Goal: Transaction & Acquisition: Purchase product/service

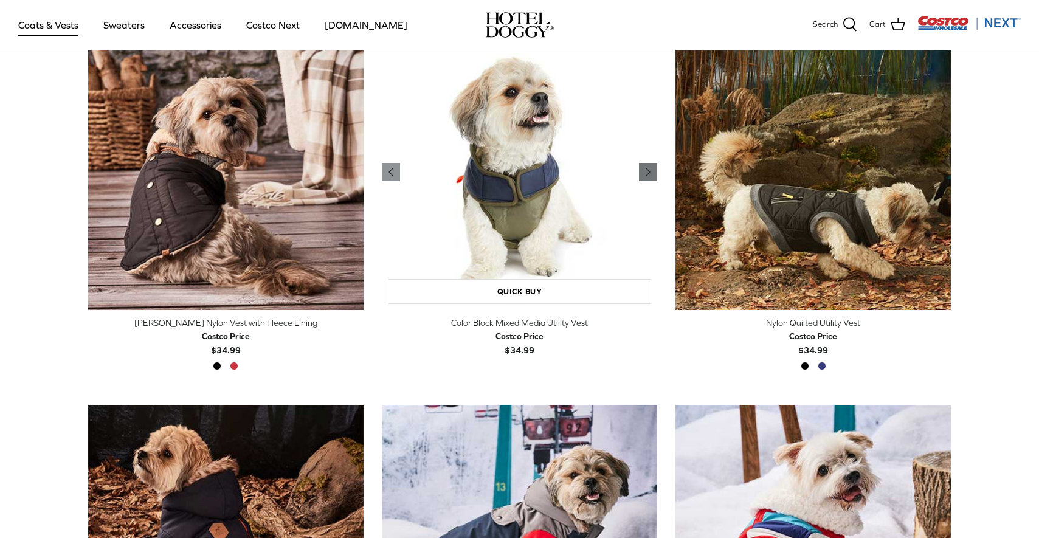
click at [649, 170] on icon "Right" at bounding box center [648, 172] width 15 height 15
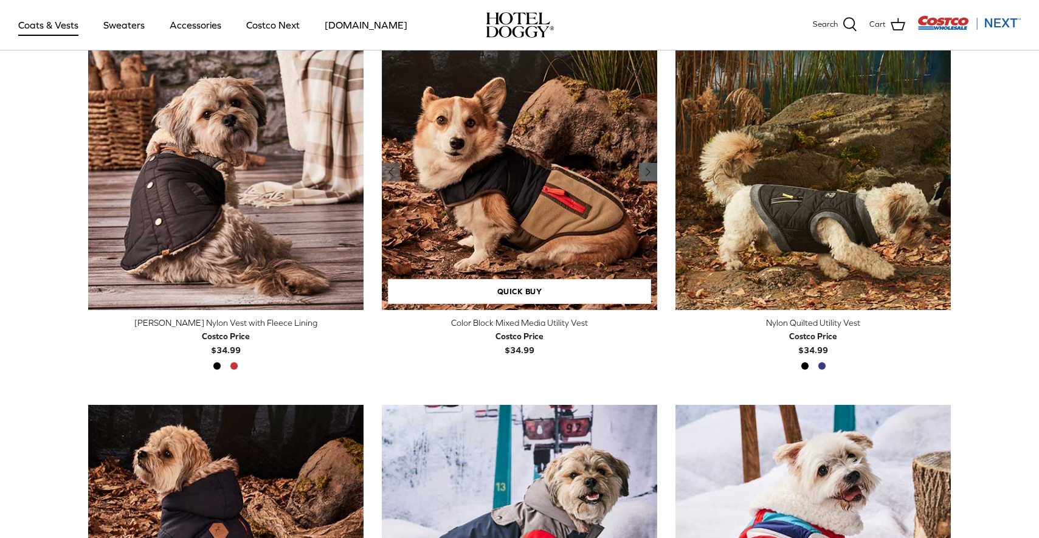
click at [649, 170] on icon "Right" at bounding box center [648, 172] width 15 height 15
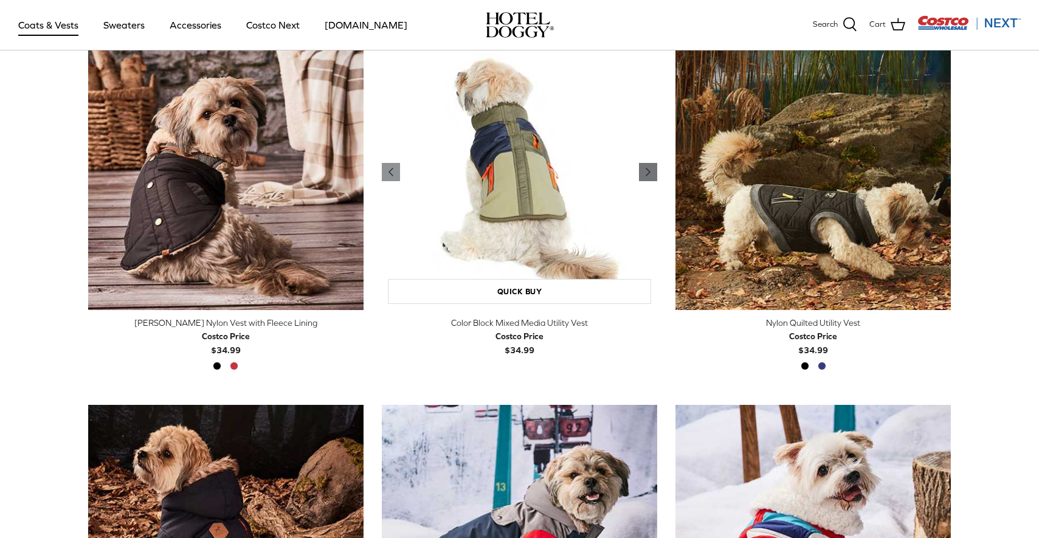
click at [649, 170] on icon "Right" at bounding box center [648, 172] width 15 height 15
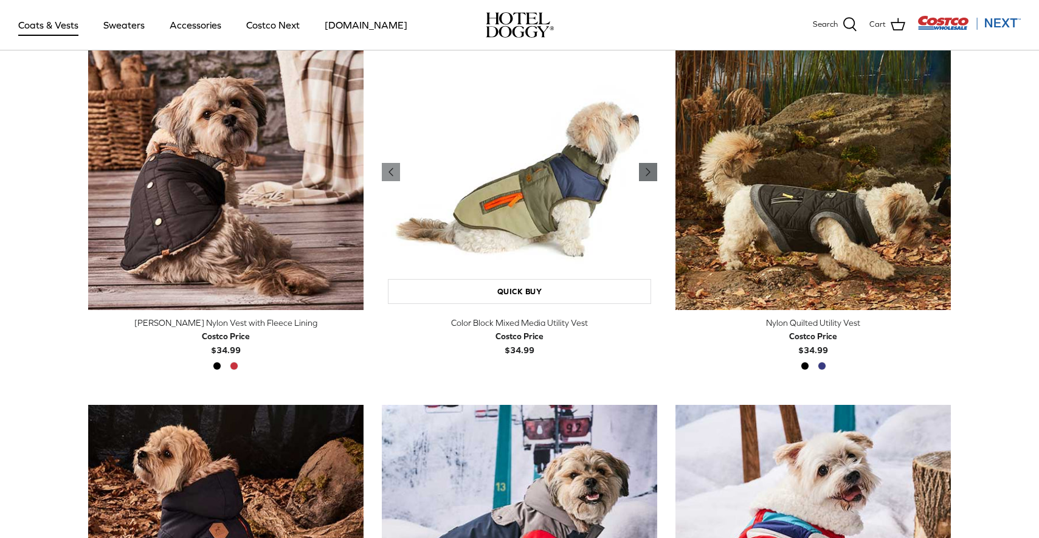
click at [649, 170] on icon "Right" at bounding box center [648, 172] width 15 height 15
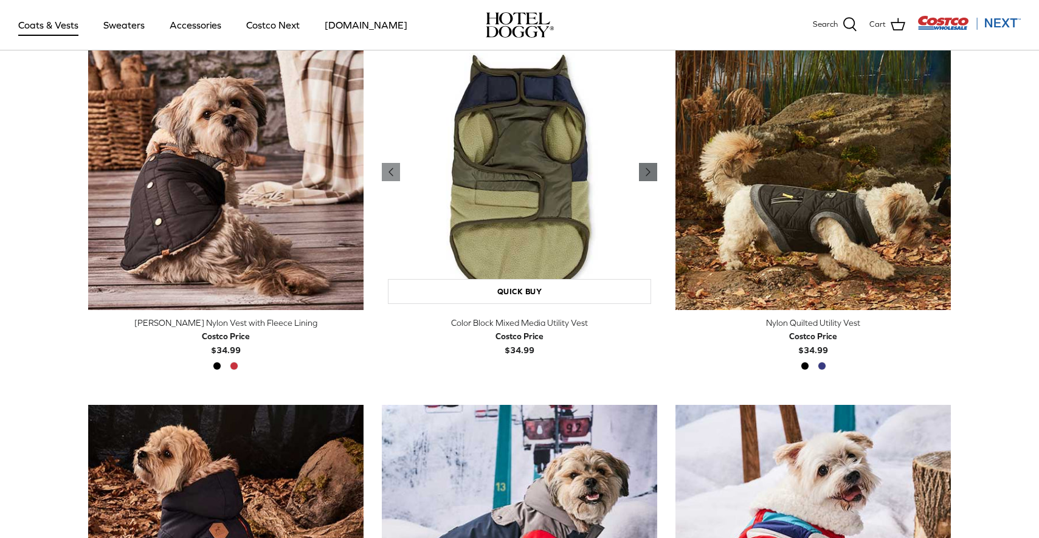
click at [649, 170] on icon "Right" at bounding box center [648, 172] width 15 height 15
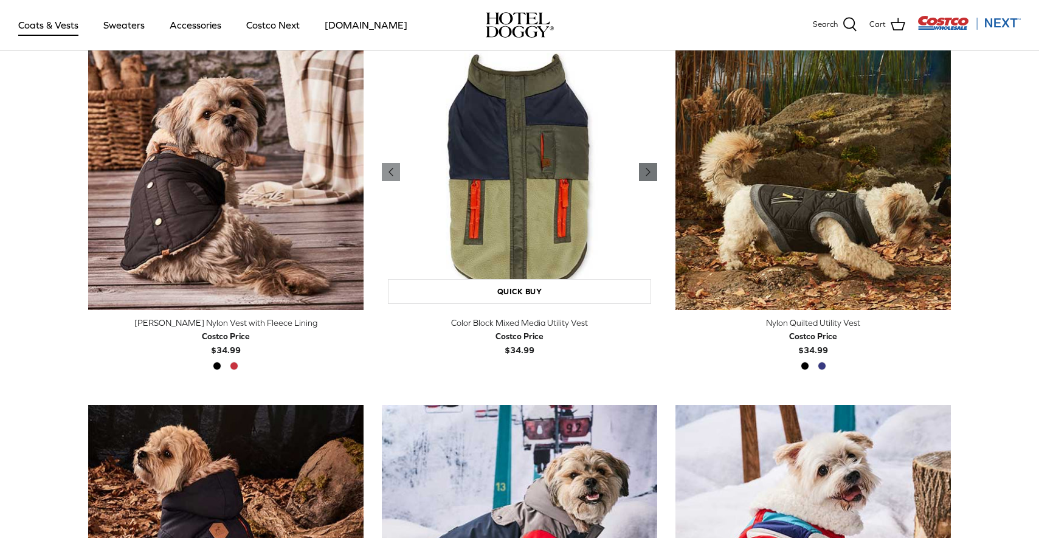
click at [649, 171] on polyline "Previous" at bounding box center [648, 171] width 4 height 7
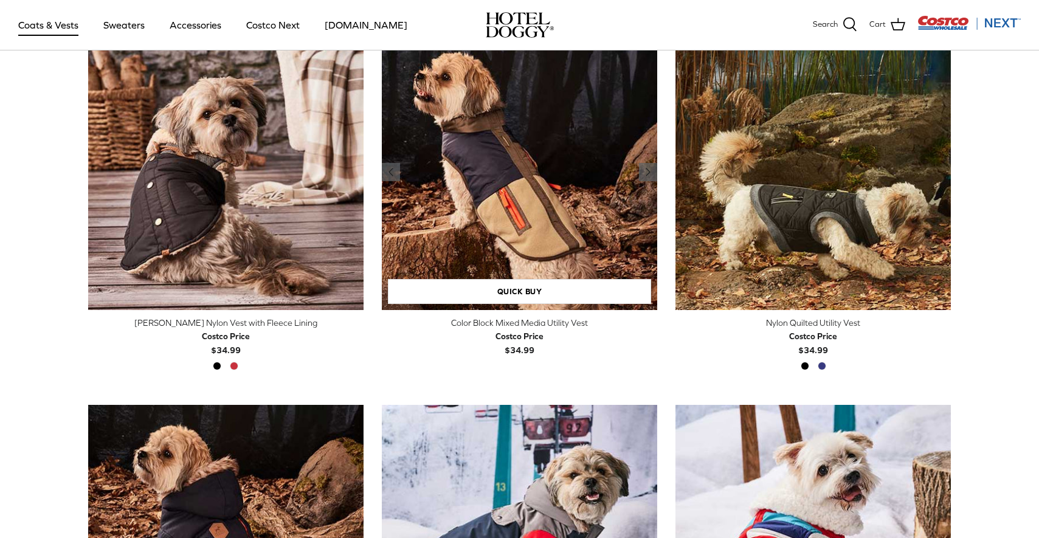
click at [559, 232] on img "Color Block Mixed Media Utility Vest" at bounding box center [519, 172] width 275 height 275
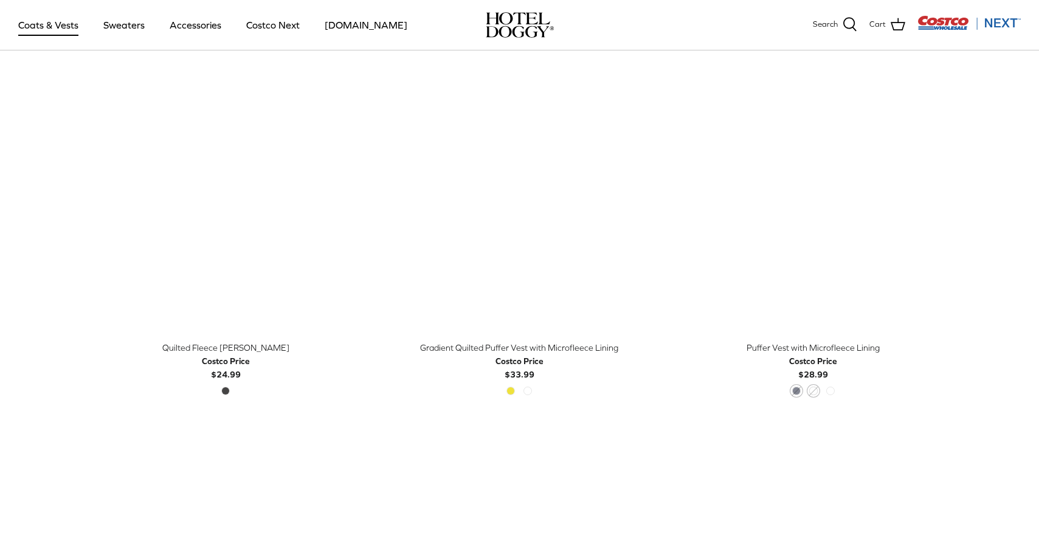
scroll to position [1829, 0]
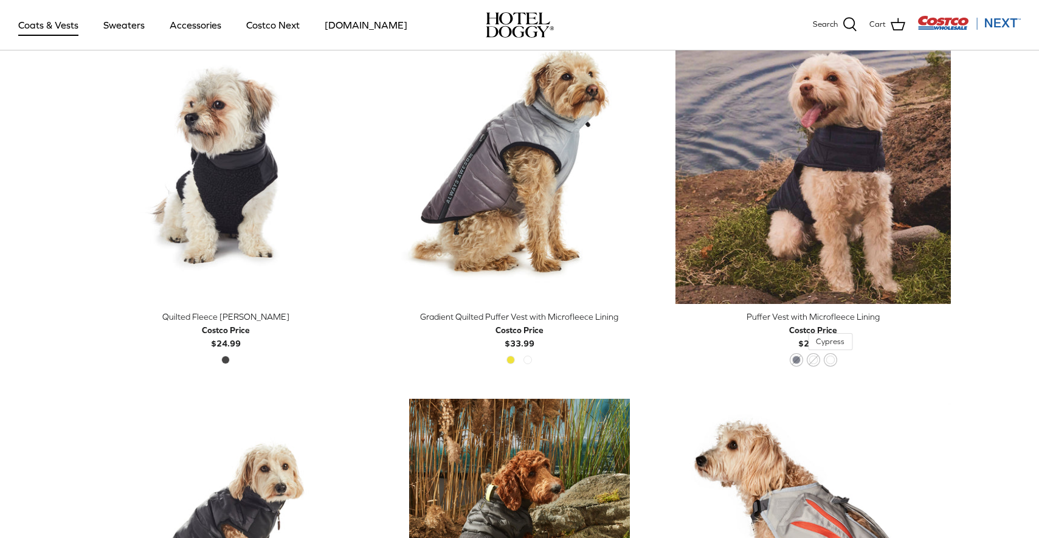
click at [827, 356] on span "Cypress" at bounding box center [830, 360] width 9 height 9
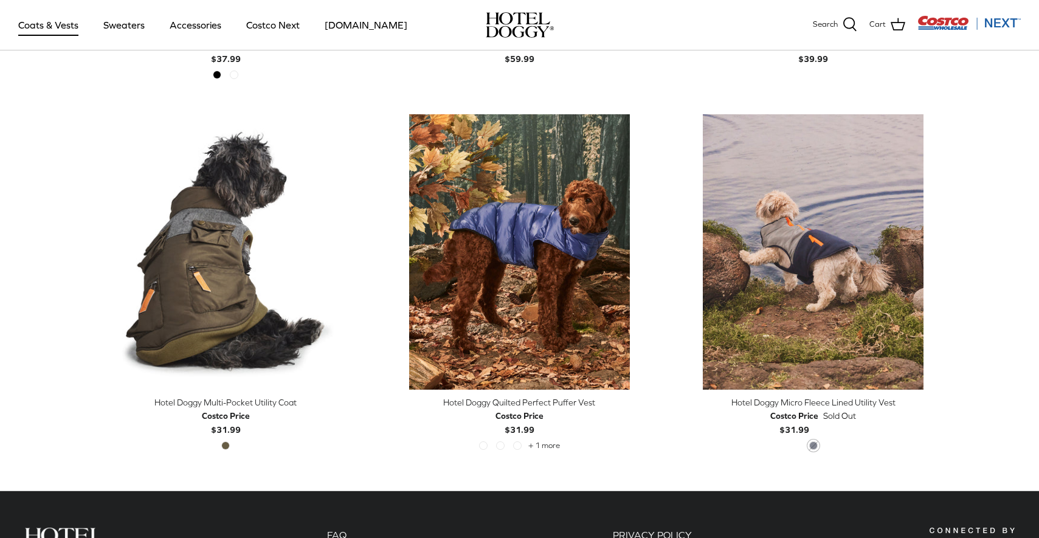
scroll to position [2486, 0]
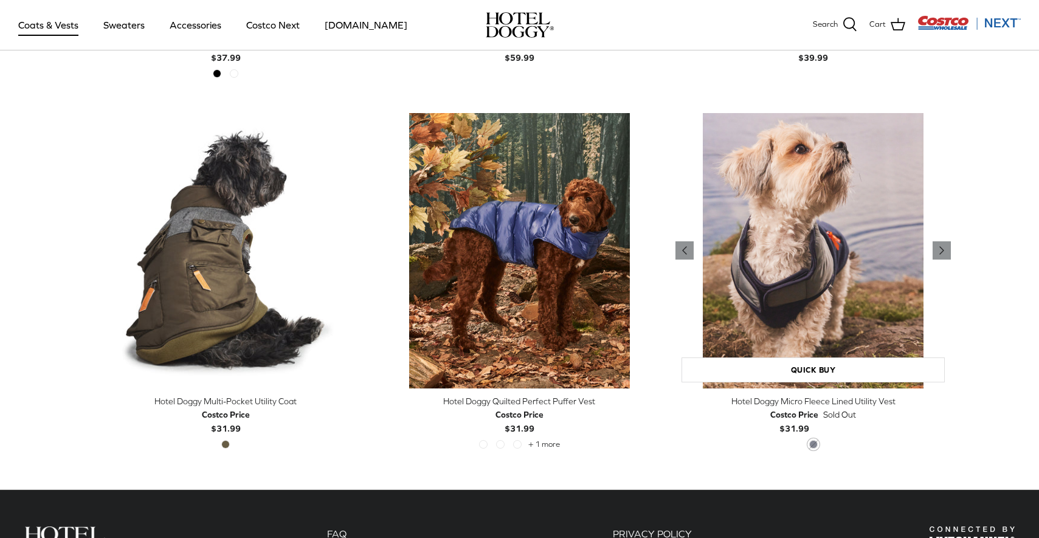
click at [772, 308] on img "Hotel Doggy Micro Fleece Lined Utility Vest" at bounding box center [812, 250] width 275 height 275
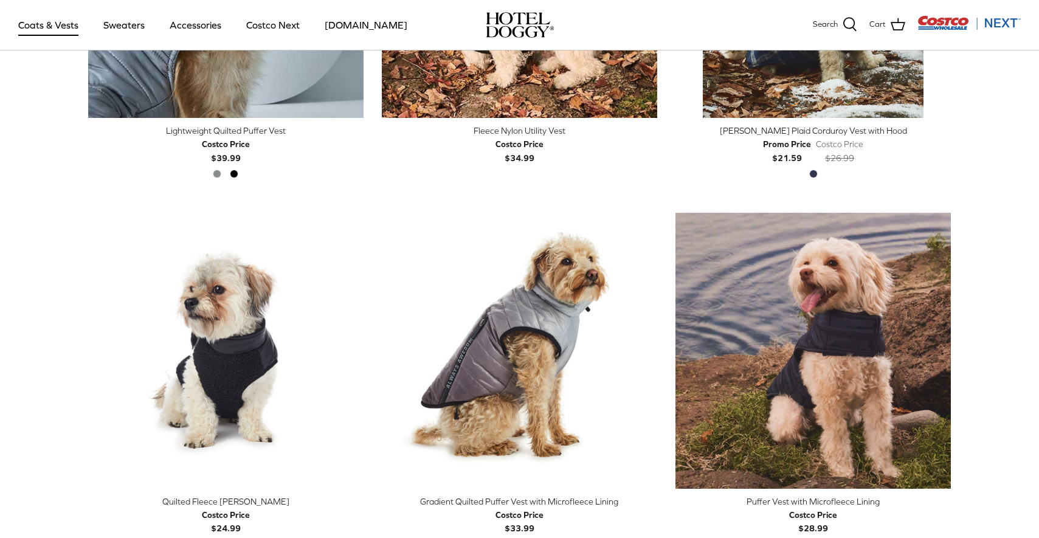
scroll to position [1595, 0]
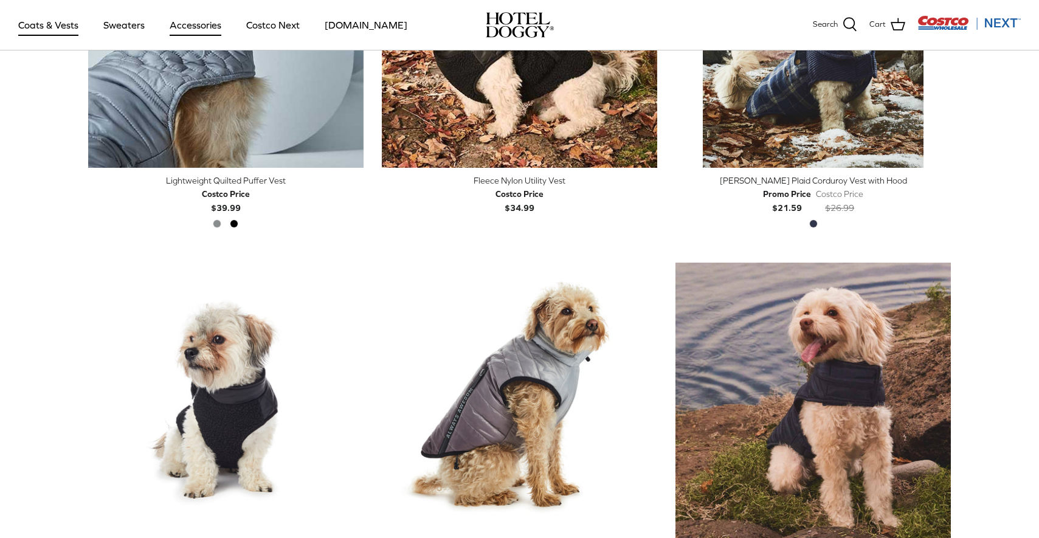
click at [200, 32] on link "Accessories" at bounding box center [196, 24] width 74 height 41
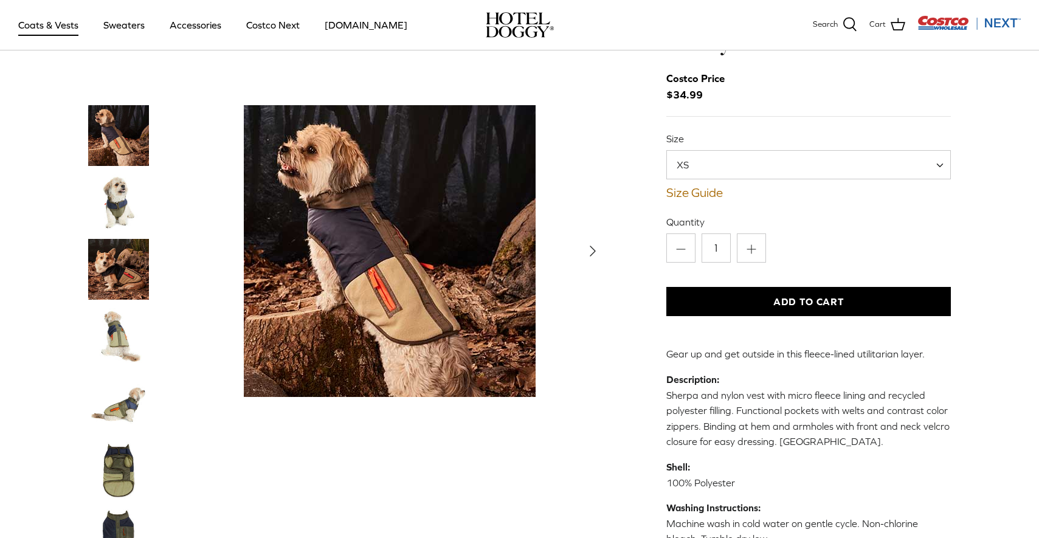
scroll to position [78, 0]
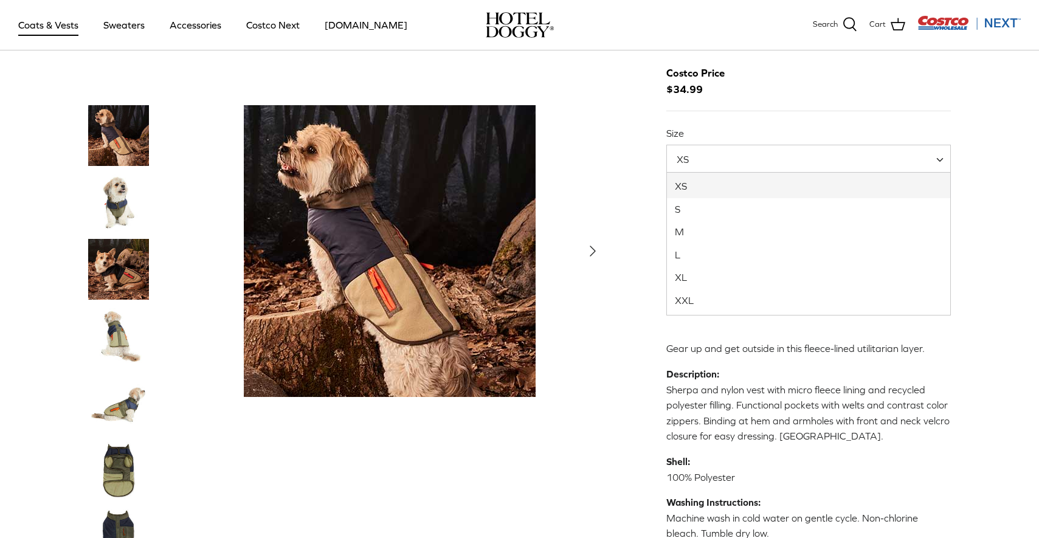
click at [725, 168] on span "XS" at bounding box center [808, 159] width 285 height 29
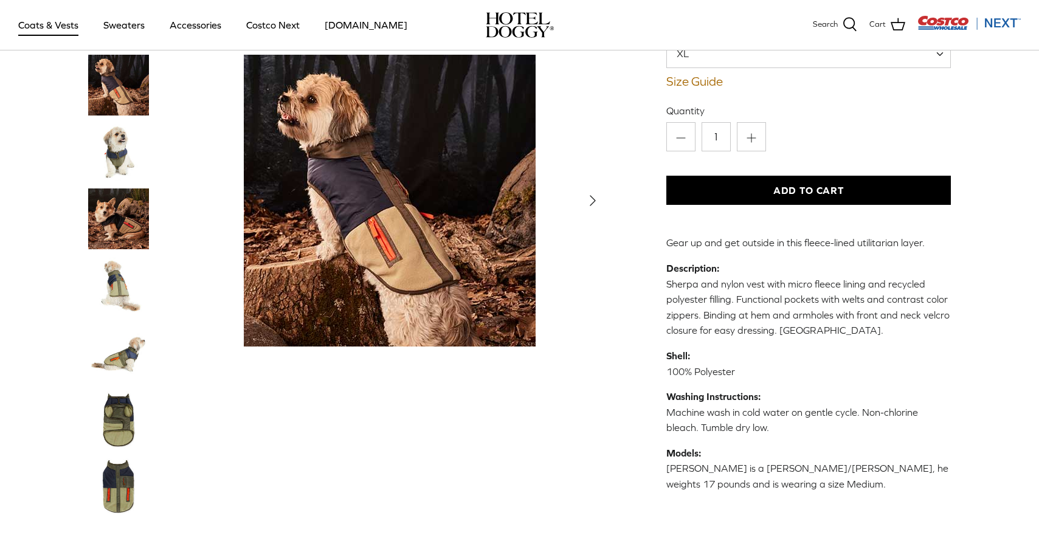
scroll to position [178, 0]
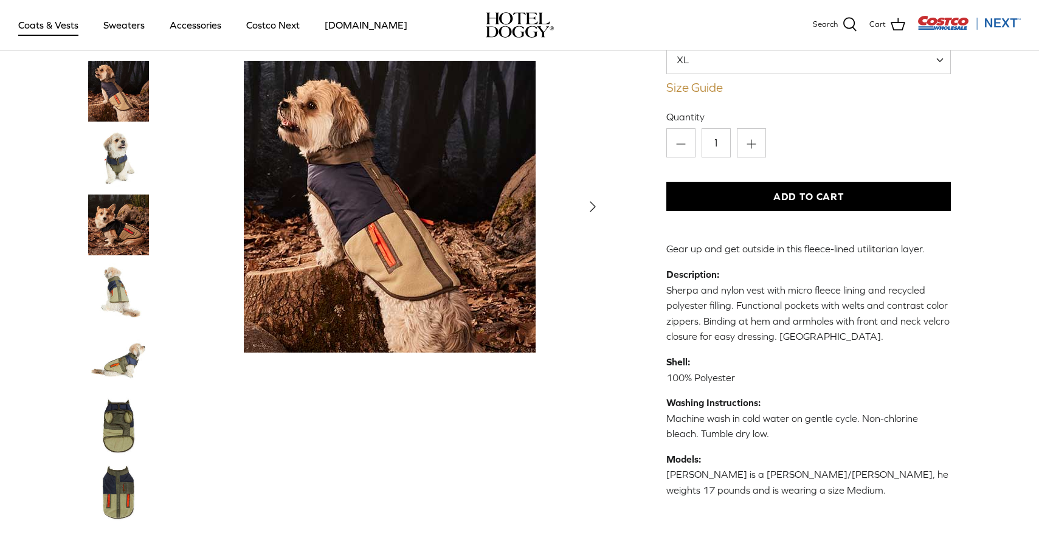
click at [680, 91] on link "Size Guide" at bounding box center [808, 87] width 285 height 15
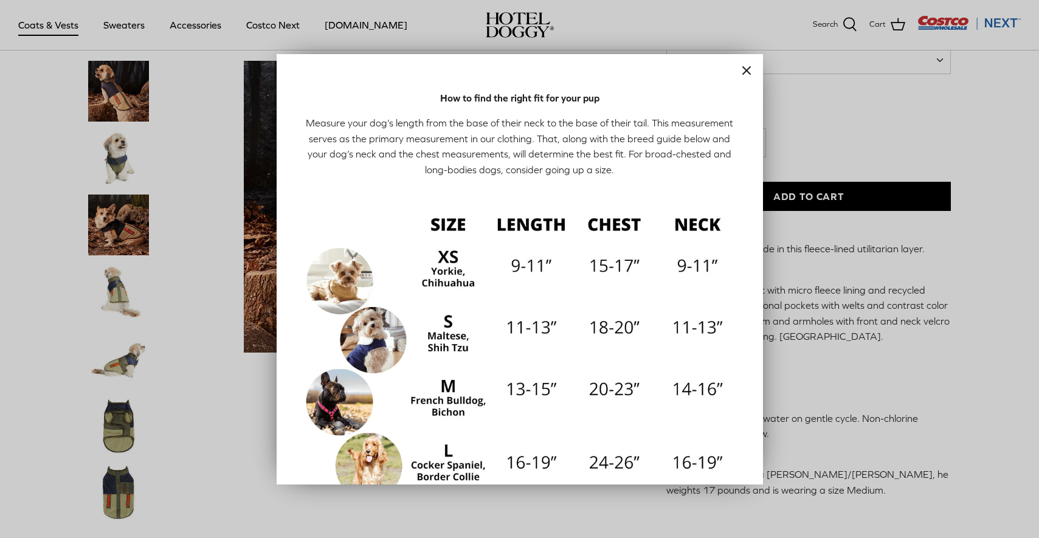
scroll to position [0, 0]
click at [740, 69] on icon "Close" at bounding box center [746, 70] width 15 height 15
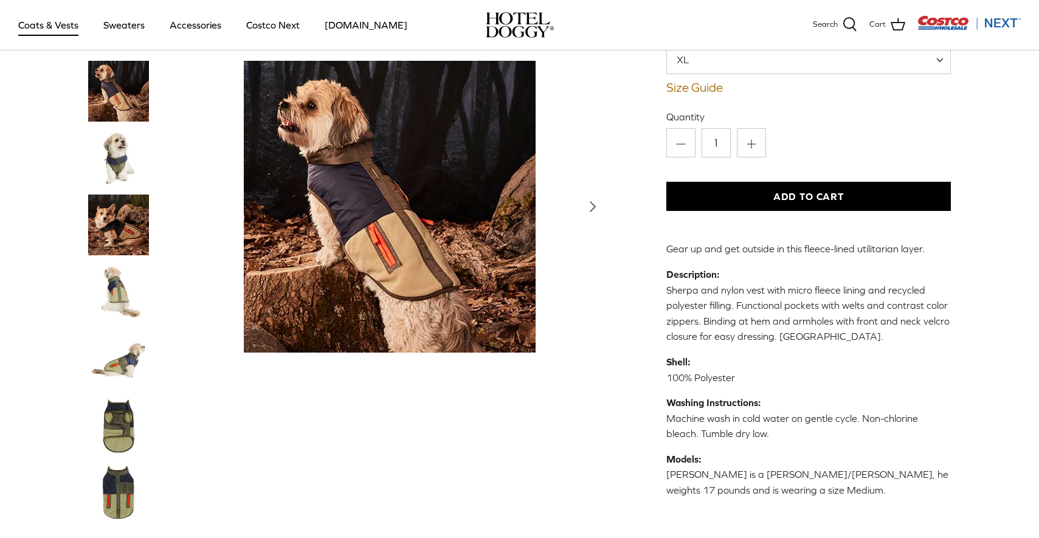
click at [703, 68] on span "XL" at bounding box center [808, 59] width 285 height 29
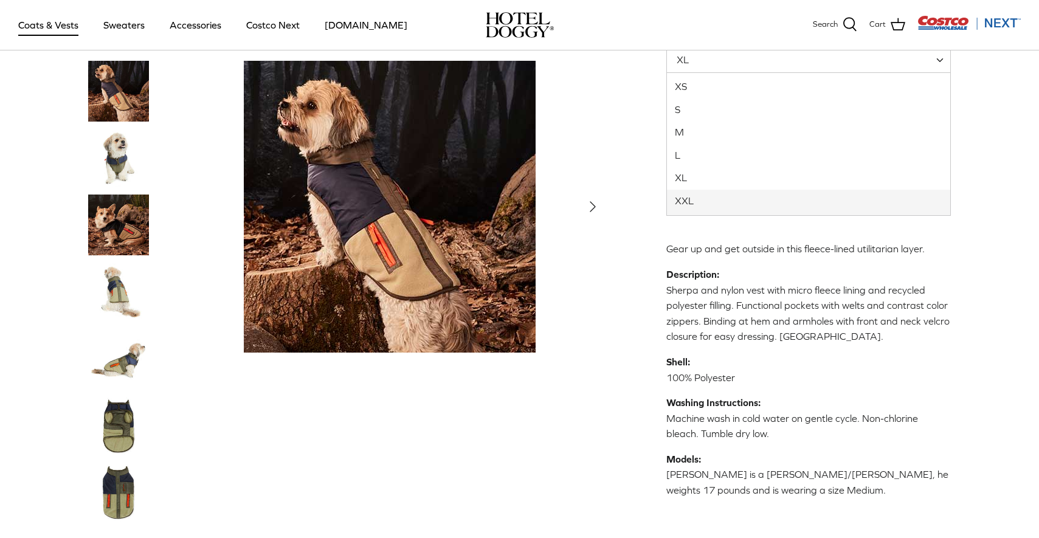
select select "XXL"
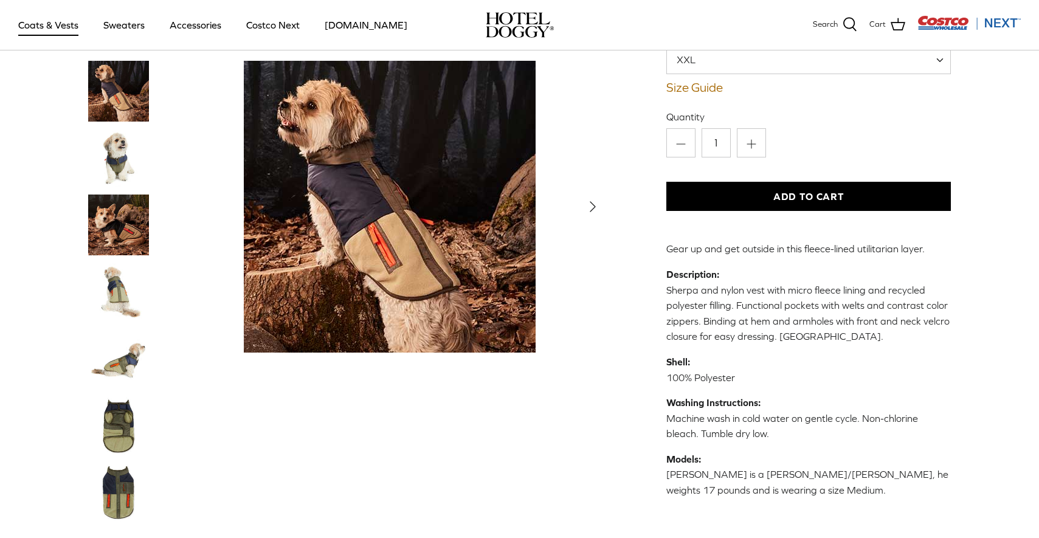
click at [134, 160] on img "Thumbnail Link" at bounding box center [118, 158] width 61 height 61
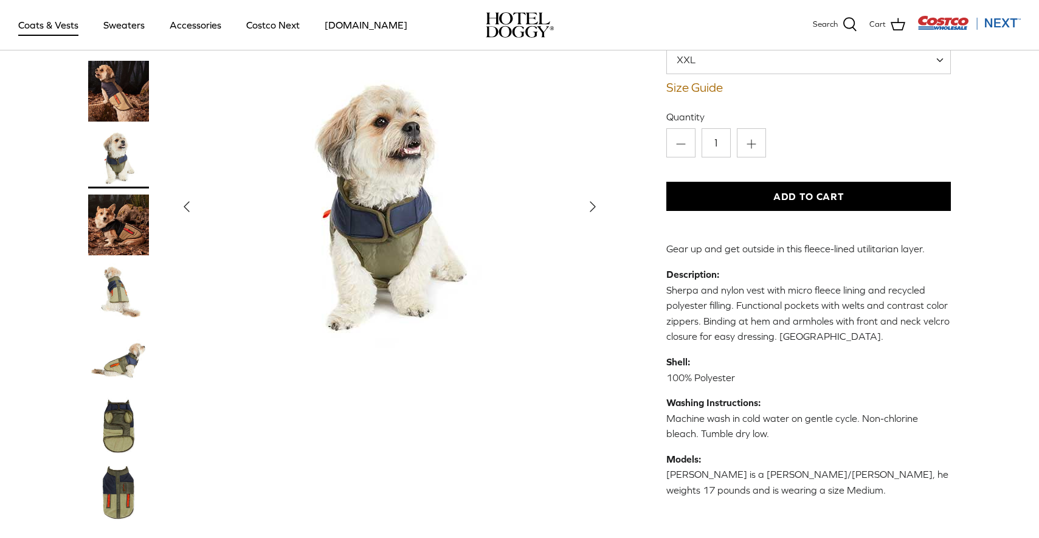
click at [117, 200] on img "Thumbnail Link" at bounding box center [118, 225] width 61 height 61
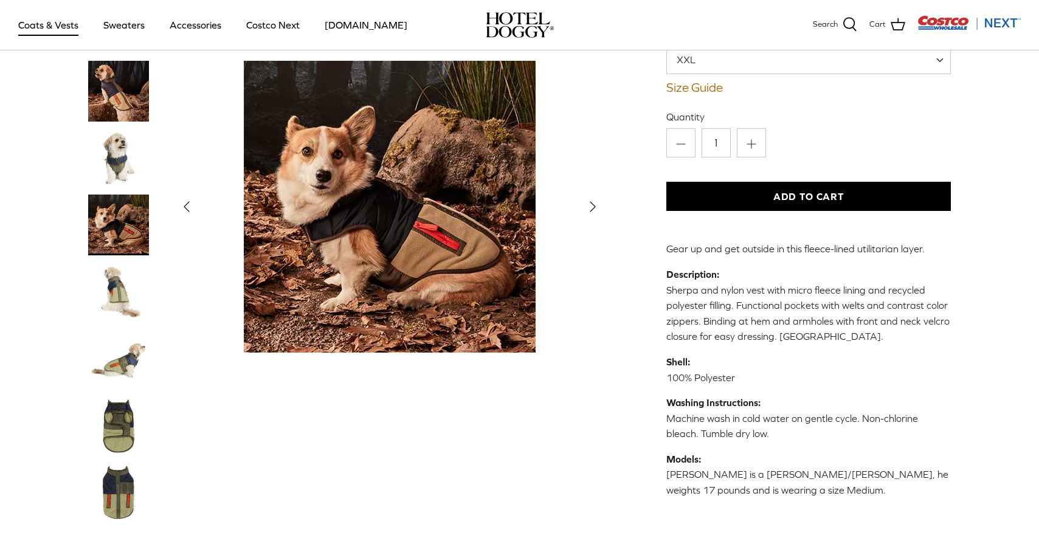
click at [123, 269] on img "Thumbnail Link" at bounding box center [118, 291] width 61 height 61
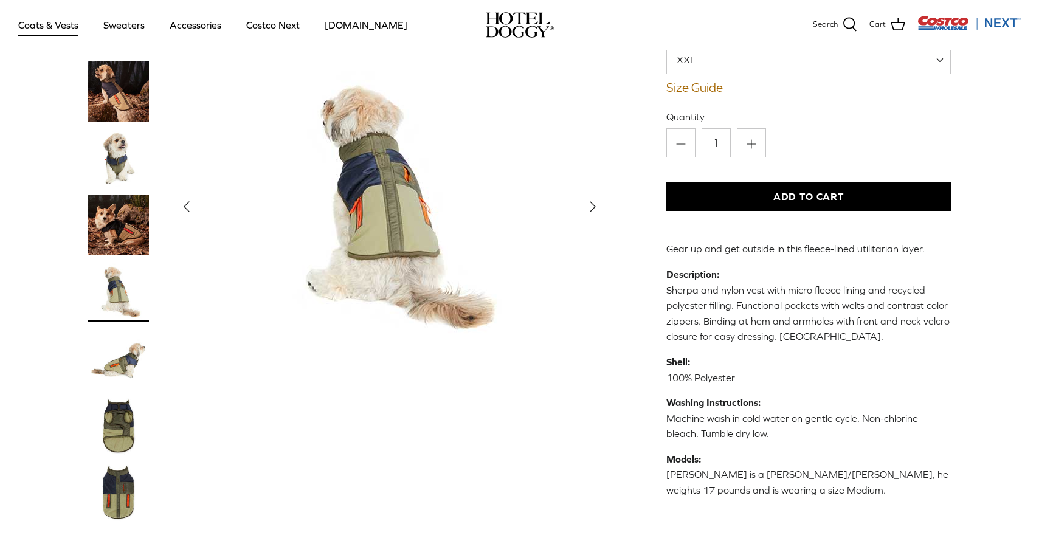
click at [113, 343] on img "Thumbnail Link" at bounding box center [118, 358] width 61 height 61
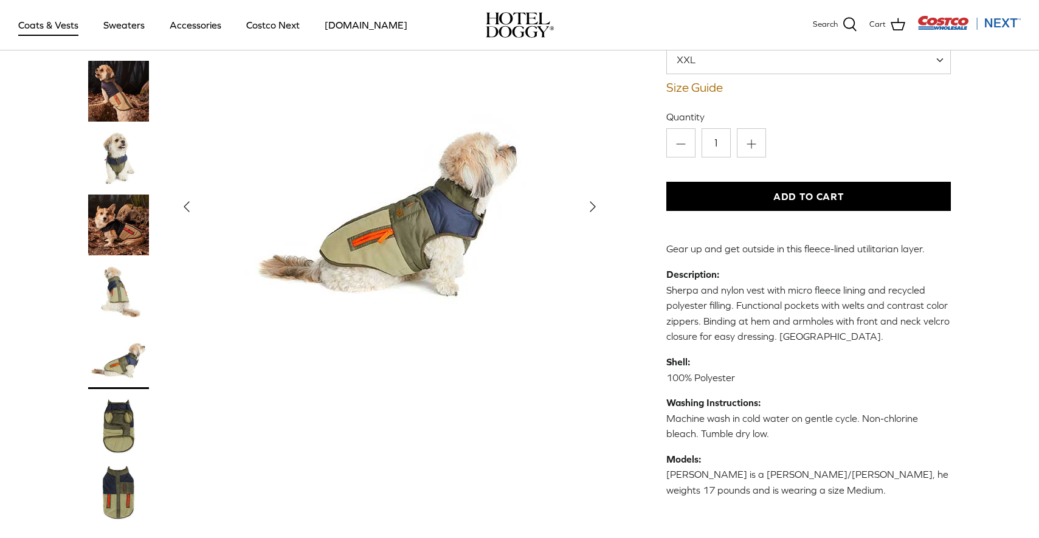
click at [131, 399] on img "Thumbnail Link" at bounding box center [118, 425] width 61 height 61
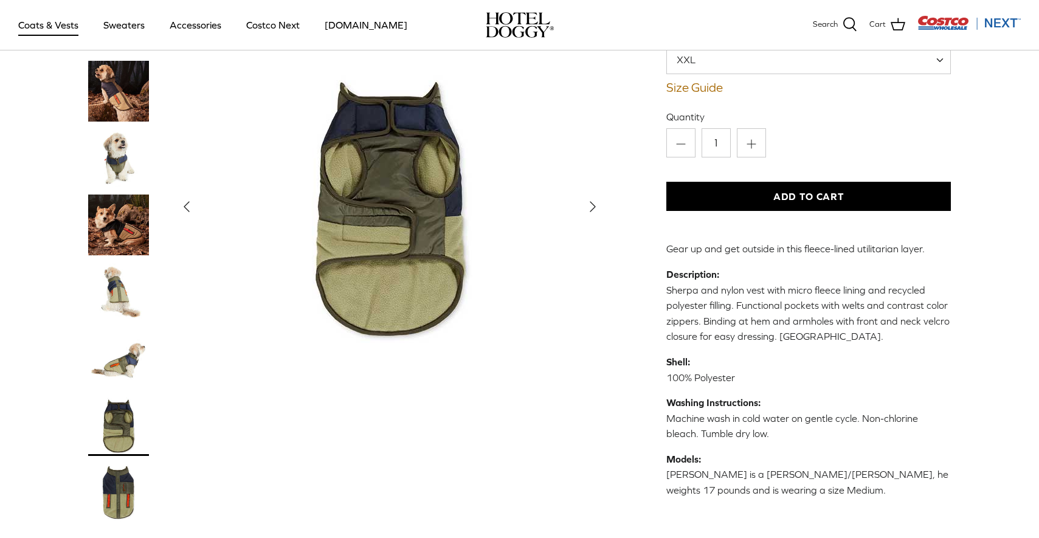
click at [123, 471] on img "Thumbnail Link" at bounding box center [118, 492] width 61 height 61
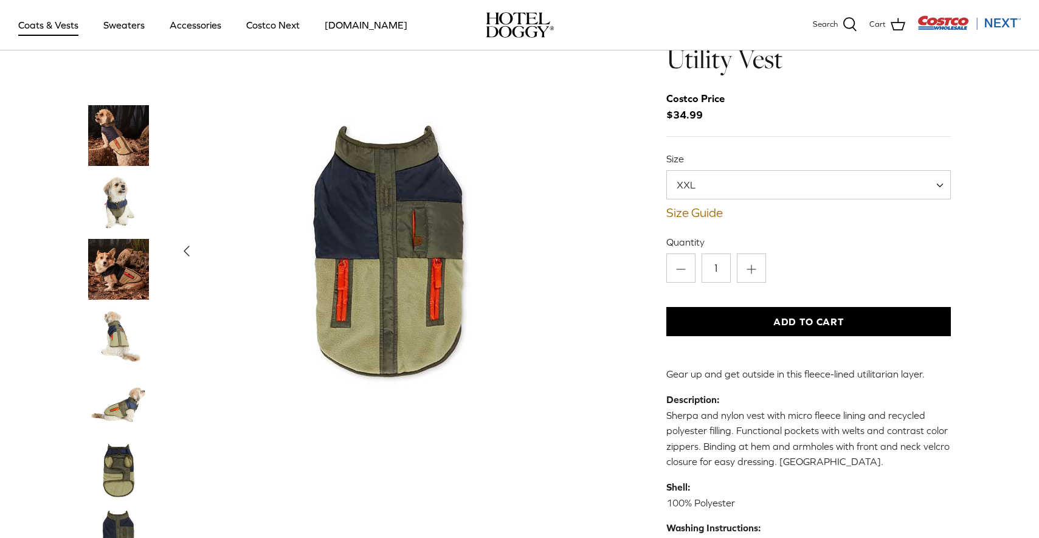
scroll to position [42, 0]
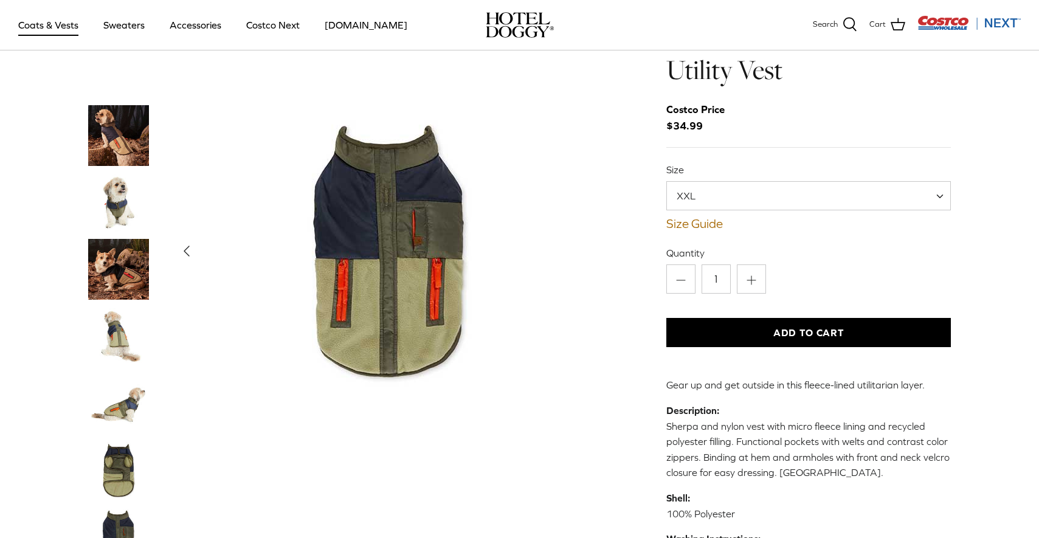
click at [705, 323] on button "Add to Cart" at bounding box center [808, 332] width 285 height 29
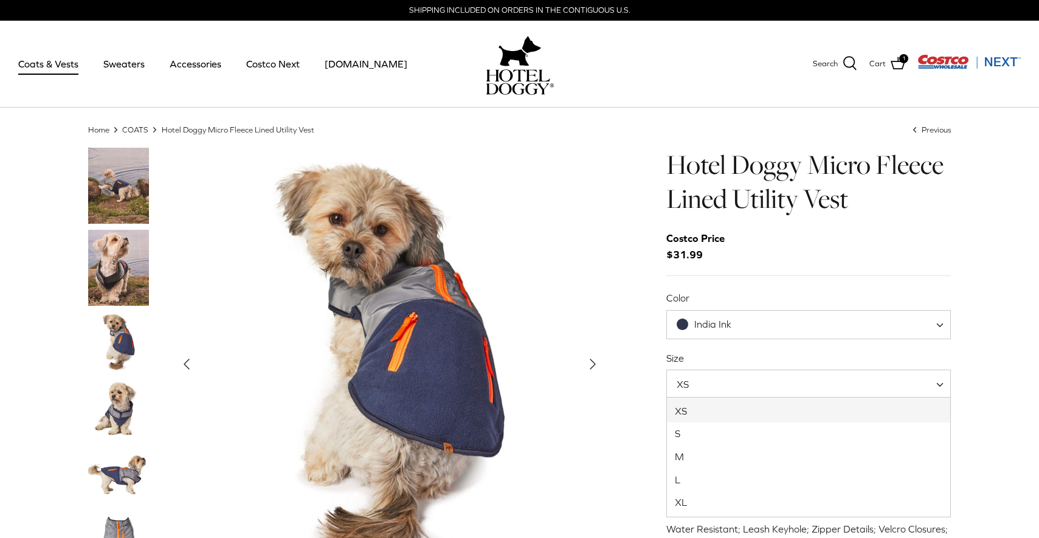
click at [683, 378] on span "XS" at bounding box center [690, 384] width 46 height 13
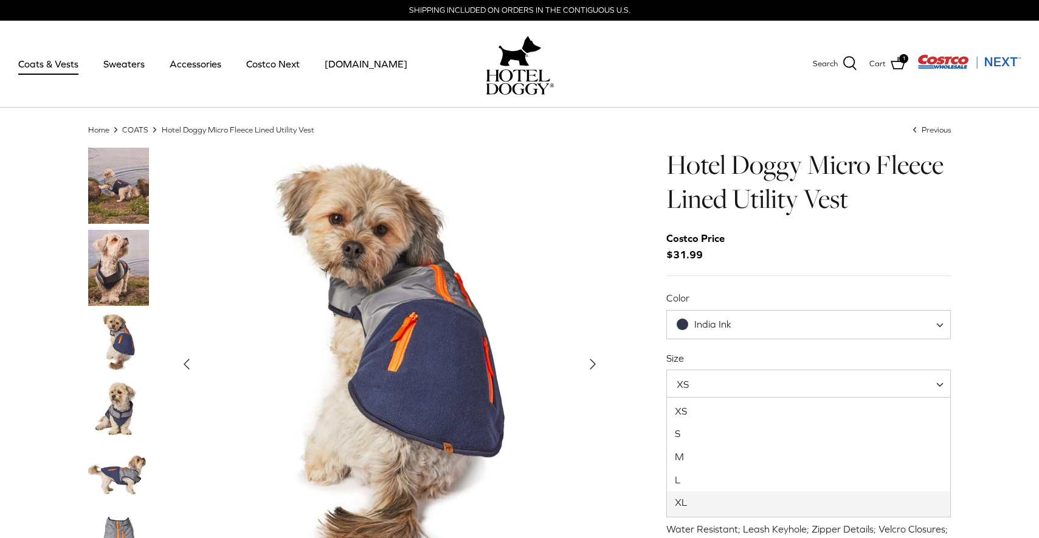
select select "XL"
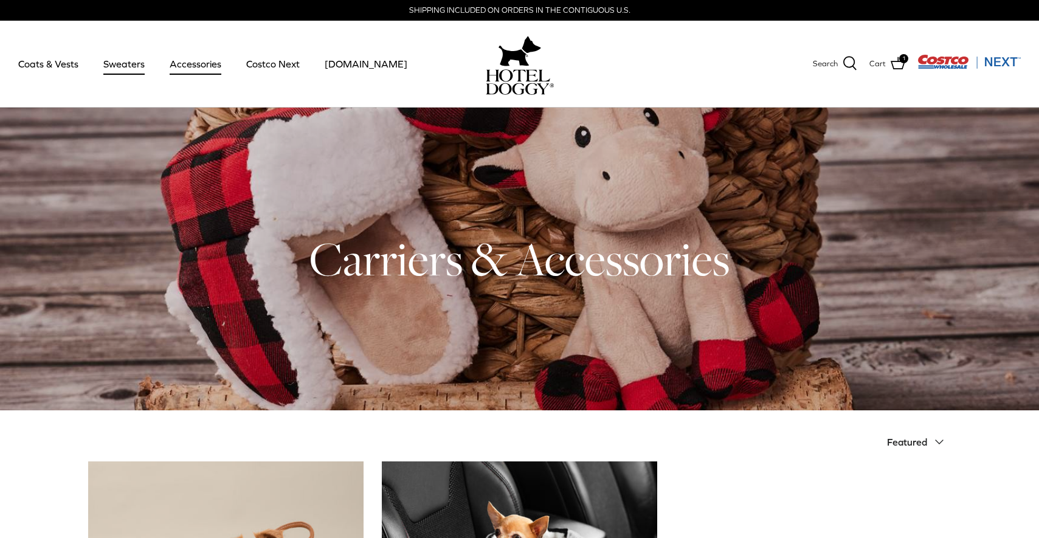
click at [143, 63] on link "Sweaters" at bounding box center [123, 63] width 63 height 41
